Goal: Task Accomplishment & Management: Use online tool/utility

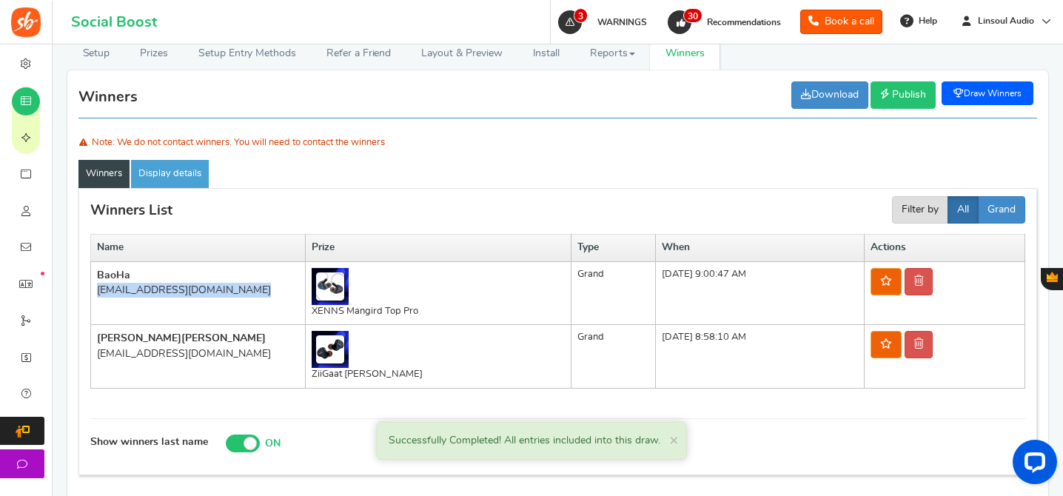
click at [896, 98] on span "Publish" at bounding box center [909, 95] width 34 height 10
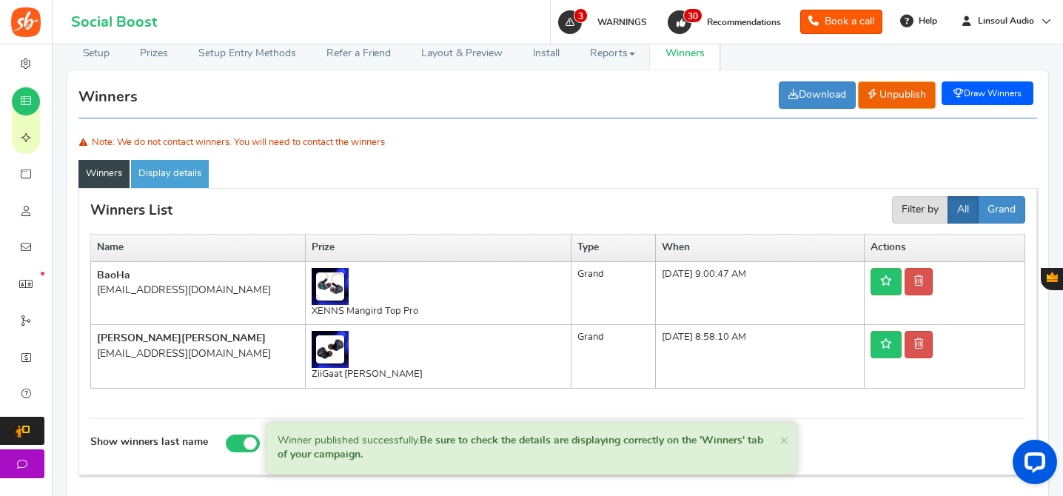
scroll to position [217, 0]
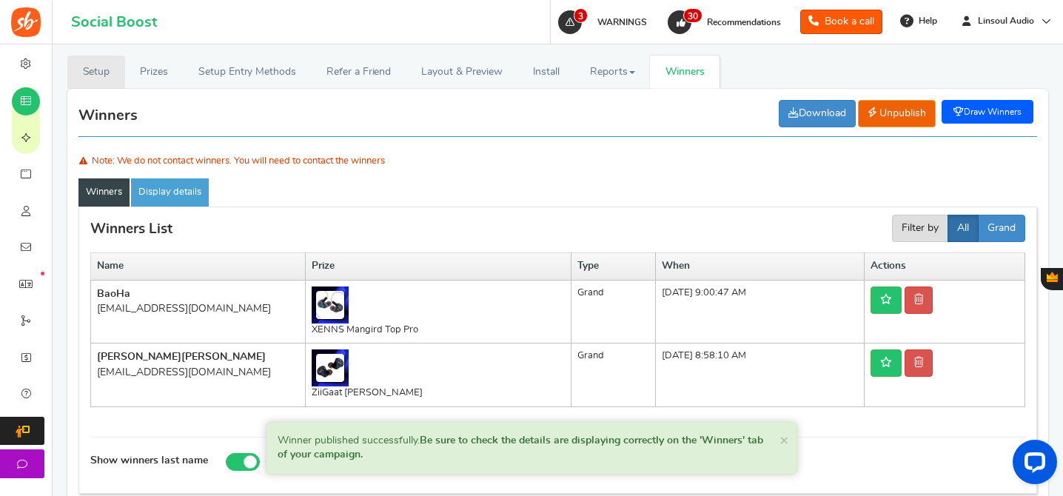
click at [90, 76] on link "Setup" at bounding box center [96, 72] width 58 height 33
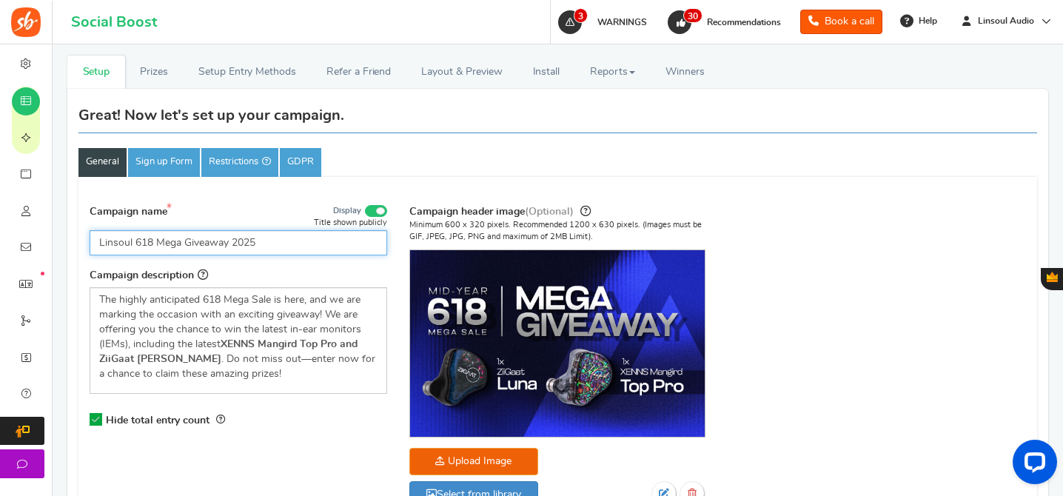
click at [221, 235] on input "Linsoul 618 Mega Giveaway 2025" at bounding box center [239, 242] width 298 height 25
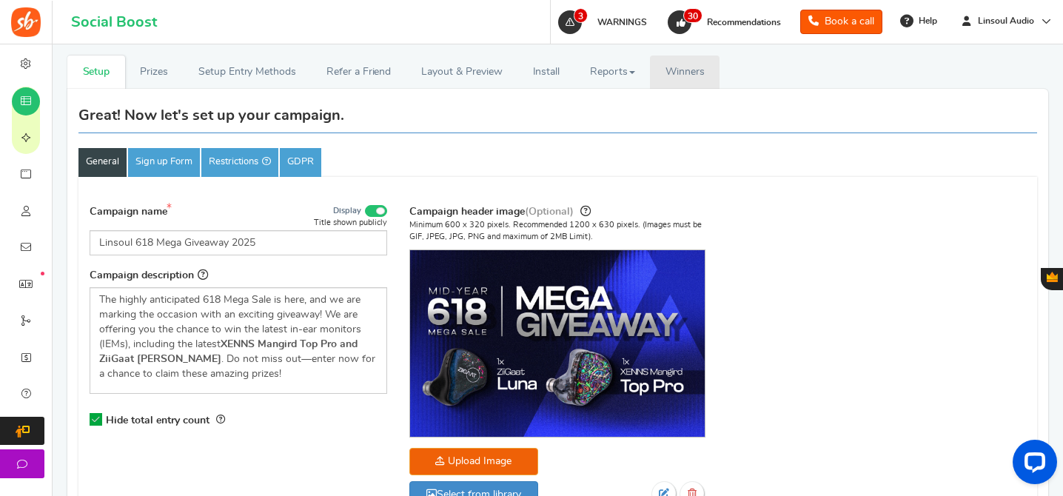
click at [683, 79] on link "Winners Winner Draw" at bounding box center [685, 72] width 70 height 33
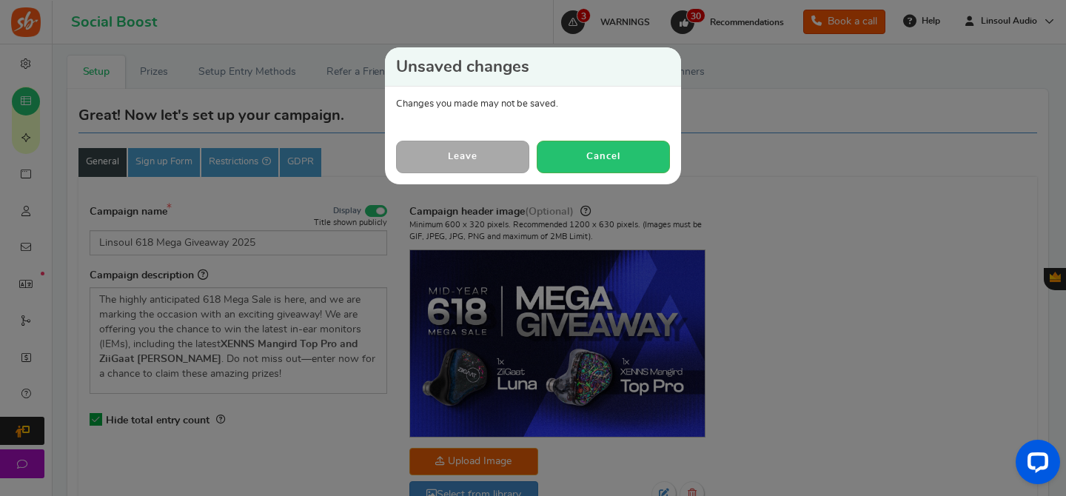
click at [732, 138] on div "Unsaved changes Changes you made may not be saved. Leave Cancel" at bounding box center [533, 248] width 1066 height 496
click at [498, 155] on link "Leave" at bounding box center [462, 157] width 133 height 32
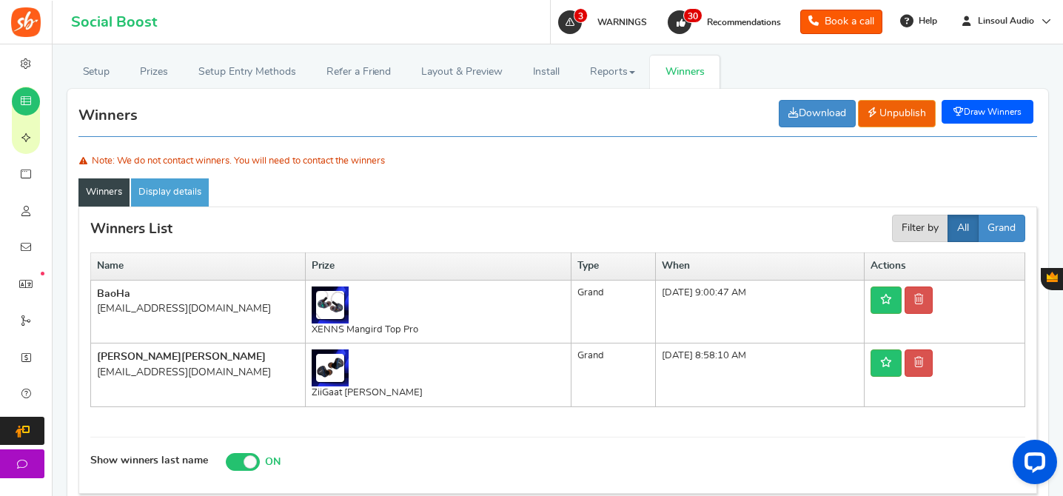
scroll to position [307, 0]
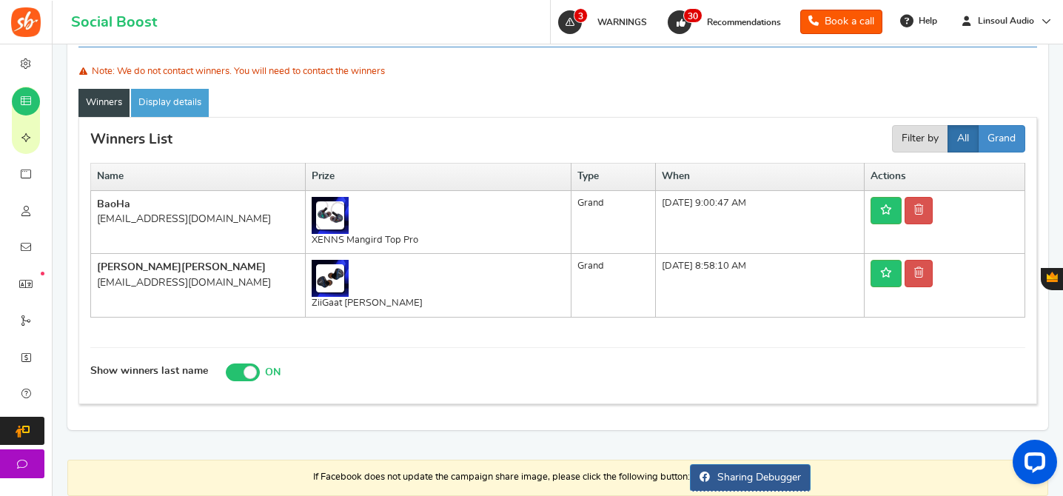
click at [114, 200] on b "Bao Ha" at bounding box center [113, 204] width 33 height 10
copy td "Bao Ha"
click at [170, 219] on div "[EMAIL_ADDRESS][DOMAIN_NAME]" at bounding box center [198, 219] width 202 height 15
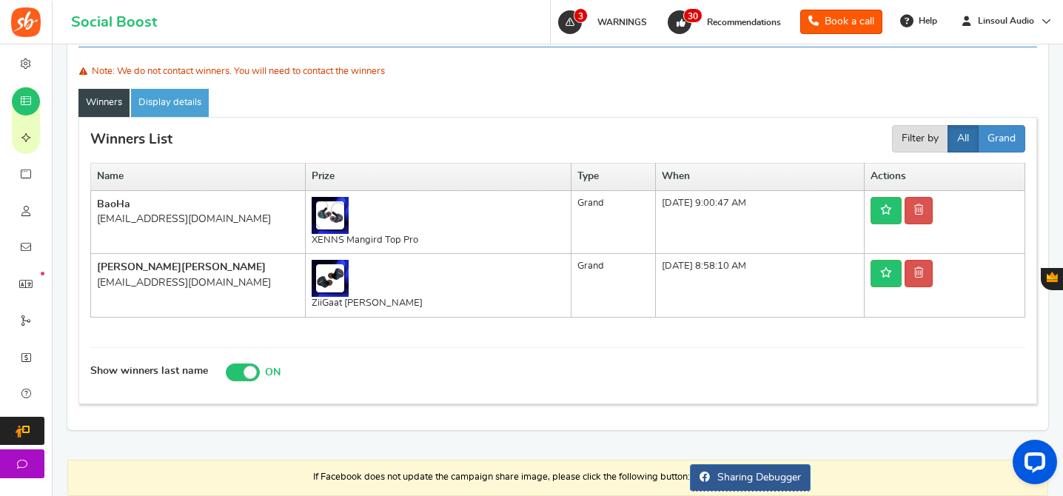
click at [170, 219] on div "[EMAIL_ADDRESS][DOMAIN_NAME]" at bounding box center [198, 219] width 202 height 15
copy tr "[EMAIL_ADDRESS][DOMAIN_NAME]"
click at [400, 243] on td "XENNS Mangird Top Pro" at bounding box center [439, 222] width 266 height 64
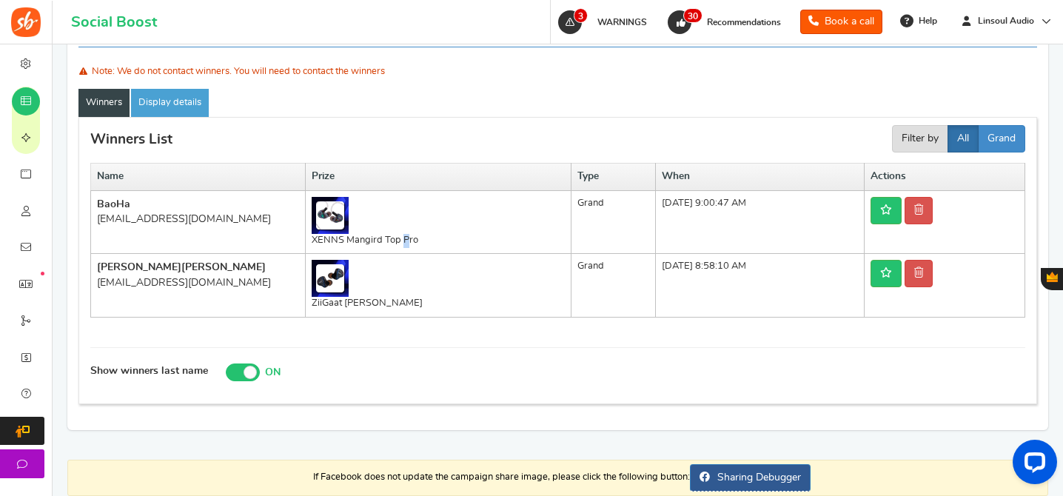
click at [400, 243] on td "XENNS Mangird Top Pro" at bounding box center [439, 222] width 266 height 64
click at [181, 262] on span "[PERSON_NAME]" at bounding box center [223, 267] width 84 height 10
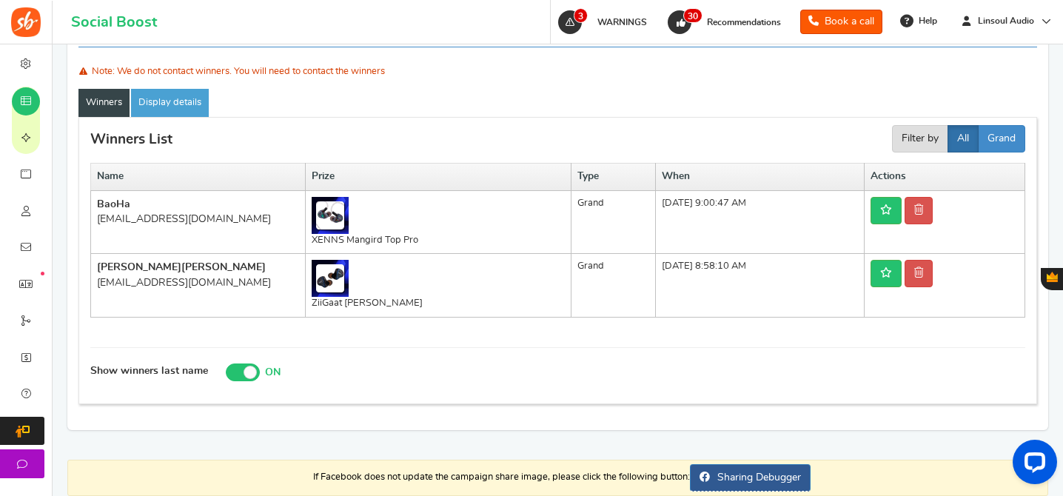
click at [174, 258] on td "[PERSON_NAME] [EMAIL_ADDRESS][DOMAIN_NAME]" at bounding box center [198, 286] width 215 height 64
copy td "[PERSON_NAME]"
click at [181, 287] on div "[EMAIL_ADDRESS][DOMAIN_NAME]" at bounding box center [198, 282] width 202 height 15
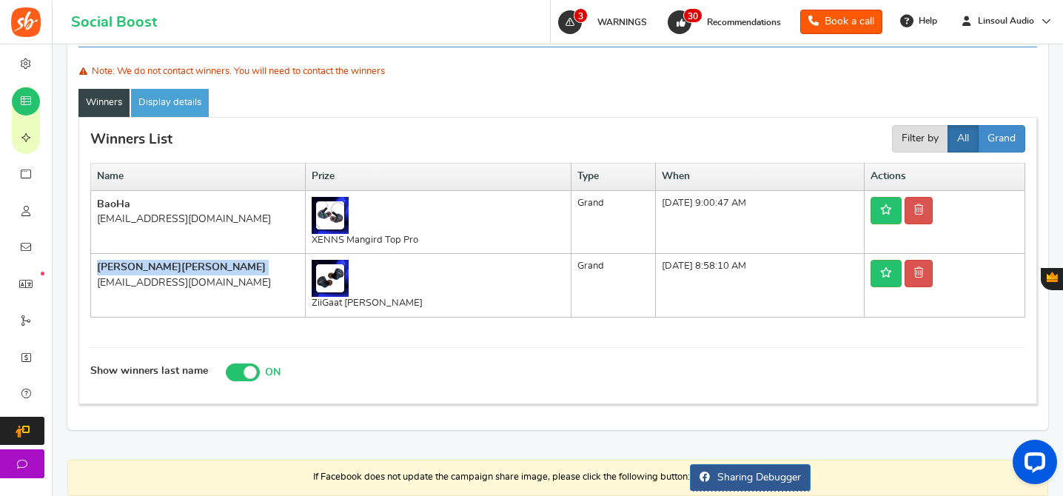
click at [181, 287] on div "[EMAIL_ADDRESS][DOMAIN_NAME]" at bounding box center [198, 282] width 202 height 15
copy tr "[EMAIL_ADDRESS][DOMAIN_NAME]"
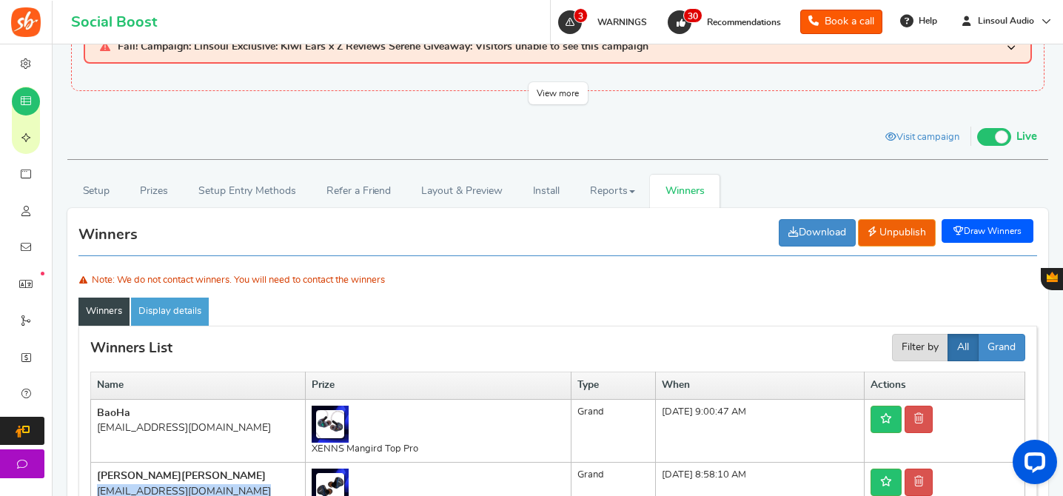
scroll to position [0, 0]
